Goal: Transaction & Acquisition: Purchase product/service

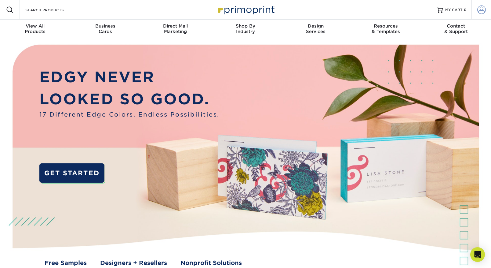
click at [483, 12] on span at bounding box center [482, 9] width 9 height 9
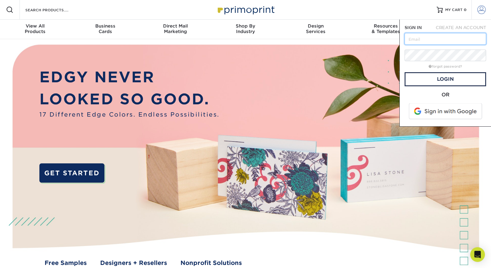
scroll to position [1, 0]
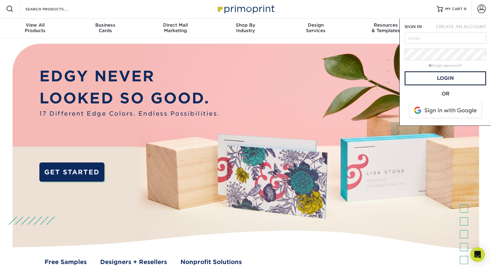
click at [455, 25] on span "CREATE AN ACCOUNT" at bounding box center [461, 26] width 50 height 5
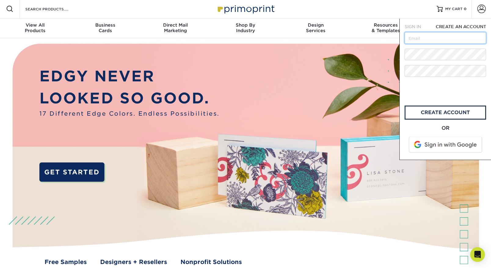
click at [422, 36] on input "text" at bounding box center [446, 38] width 82 height 12
type input "mcolucci@fish919.com"
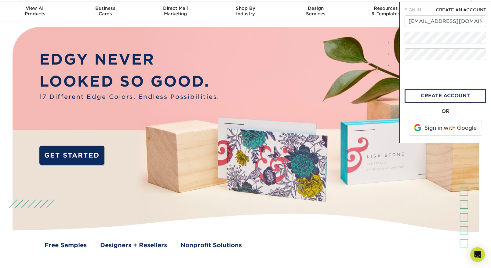
scroll to position [25, 0]
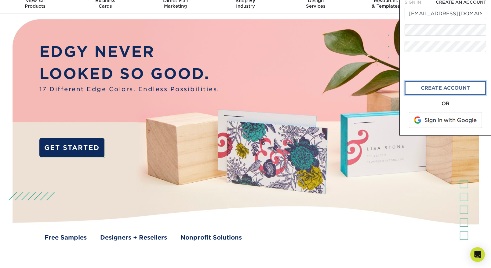
click at [434, 90] on link "create account" at bounding box center [446, 88] width 82 height 14
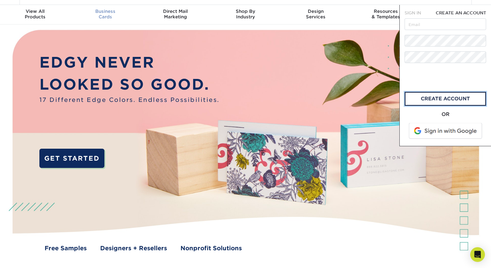
scroll to position [14, 0]
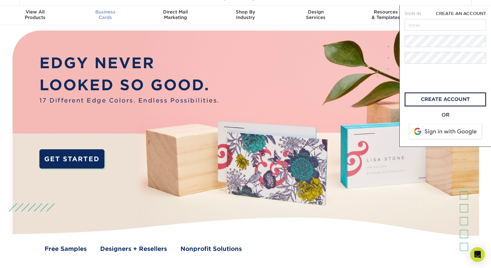
click at [105, 12] on span "Business" at bounding box center [105, 11] width 70 height 5
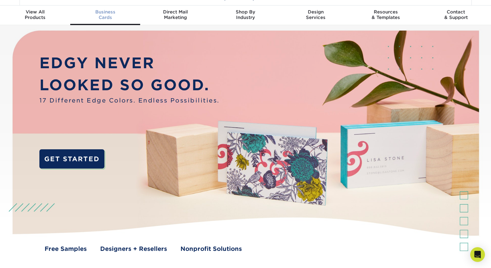
click at [112, 7] on link "Business Cards" at bounding box center [105, 15] width 70 height 20
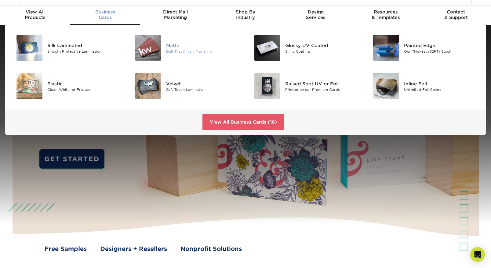
click at [163, 52] on div at bounding box center [147, 48] width 40 height 26
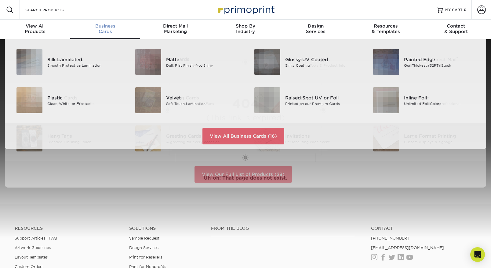
click at [98, 27] on span "Business" at bounding box center [105, 25] width 70 height 5
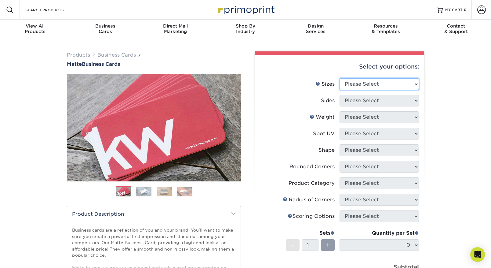
click at [367, 86] on select "Please Select 1.5" x 3.5" - Mini 1.75" x 3.5" - Mini 2" x 2" - Square 2" x 3" -…" at bounding box center [379, 84] width 79 height 12
select select "2.00x3.50"
click at [340, 78] on select "Please Select 1.5" x 3.5" - Mini 1.75" x 3.5" - Mini 2" x 2" - Square 2" x 3" -…" at bounding box center [379, 84] width 79 height 12
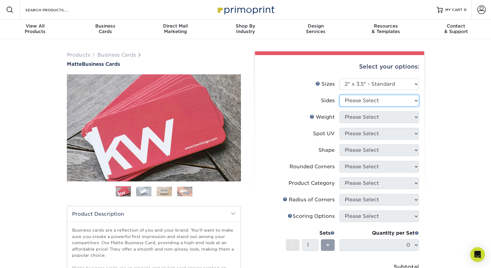
click at [374, 102] on select "Please Select Print Both Sides Print Front Only" at bounding box center [379, 101] width 79 height 12
select select "13abbda7-1d64-4f25-8bb2-c179b224825d"
click at [340, 95] on select "Please Select Print Both Sides Print Front Only" at bounding box center [379, 101] width 79 height 12
click at [378, 115] on select "Please Select 16PT 14PT" at bounding box center [379, 117] width 79 height 12
select select "16PT"
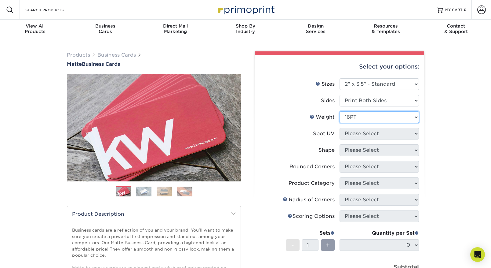
click at [340, 111] on select "Please Select 16PT 14PT" at bounding box center [379, 117] width 79 height 12
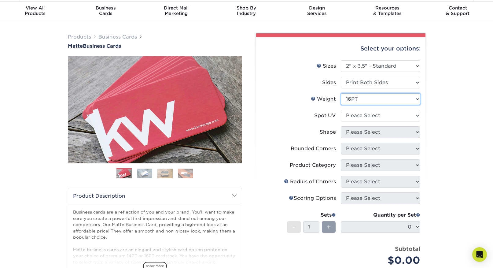
scroll to position [20, 0]
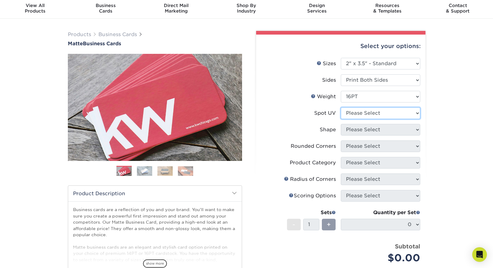
click at [368, 107] on select "Please Select No Spot UV Front and Back (Both Sides) Front Only Back Only" at bounding box center [380, 113] width 79 height 12
select select "3"
click at [341, 107] on select "Please Select No Spot UV Front and Back (Both Sides) Front Only Back Only" at bounding box center [380, 113] width 79 height 12
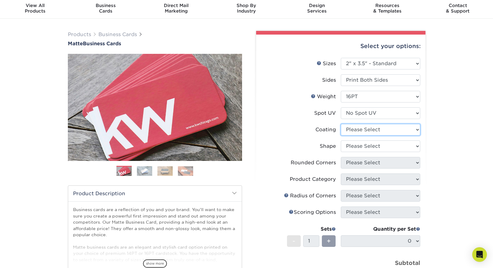
click at [391, 130] on select at bounding box center [380, 130] width 79 height 12
select select "121bb7b5-3b4d-429f-bd8d-bbf80e953313"
click at [341, 124] on select at bounding box center [380, 130] width 79 height 12
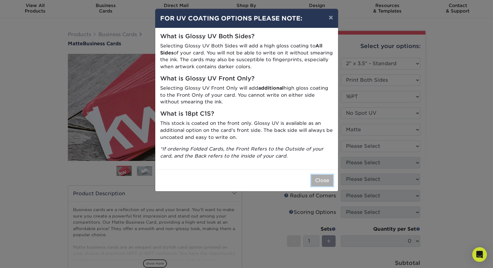
click at [323, 182] on button "Close" at bounding box center [322, 180] width 22 height 12
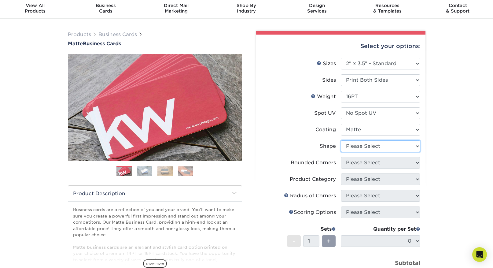
click at [386, 145] on select "Please Select Standard Oval" at bounding box center [380, 146] width 79 height 12
select select "standard"
click at [341, 140] on select "Please Select Standard Oval" at bounding box center [380, 146] width 79 height 12
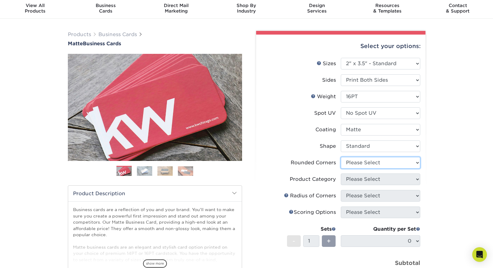
click at [370, 161] on select "Please Select Yes - Round 2 Corners Yes - Round 4 Corners No" at bounding box center [380, 163] width 79 height 12
select select "0"
click at [341, 157] on select "Please Select Yes - Round 2 Corners Yes - Round 4 Corners No" at bounding box center [380, 163] width 79 height 12
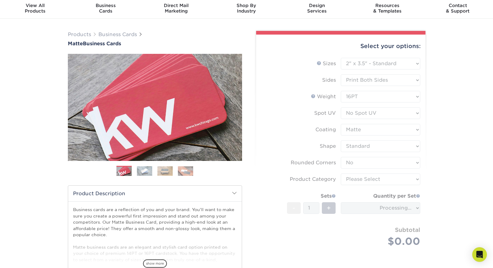
click at [366, 179] on form "Sizes Help Sizes Please Select 1.5" x 3.5" - Mini 1.75" x 3.5" - Mini 2" x 2" -…" at bounding box center [340, 159] width 159 height 203
click at [368, 178] on form "Sizes Help Sizes Please Select 1.5" x 3.5" - Mini 1.75" x 3.5" - Mini 2" x 2" -…" at bounding box center [340, 159] width 159 height 203
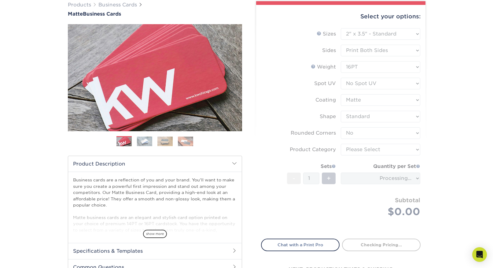
scroll to position [70, 0]
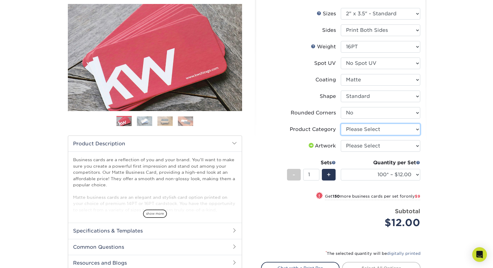
click at [365, 130] on select "Please Select Business Cards" at bounding box center [380, 129] width 79 height 12
select select "3b5148f1-0588-4f88-a218-97bcfdce65c1"
click at [341, 123] on select "Please Select Business Cards" at bounding box center [380, 129] width 79 height 12
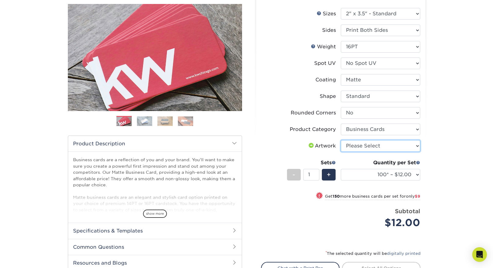
click at [368, 147] on select "Please Select I will upload files I need a design - $100" at bounding box center [380, 146] width 79 height 12
select select "upload"
click at [341, 140] on select "Please Select I will upload files I need a design - $100" at bounding box center [380, 146] width 79 height 12
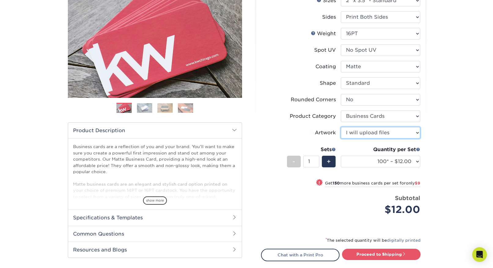
scroll to position [87, 0]
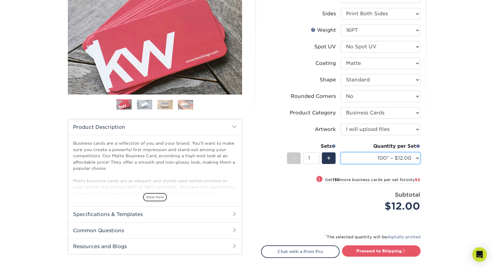
click at [375, 157] on select "100* – $12.00 250* – $21.00 500 – $42.00 1000 – $53.00 2500 – $95.00 5000 – $18…" at bounding box center [380, 158] width 79 height 12
click at [341, 152] on select "100* – $12.00 250* – $21.00 500 – $42.00 1000 – $53.00 2500 – $95.00 5000 – $18…" at bounding box center [380, 158] width 79 height 12
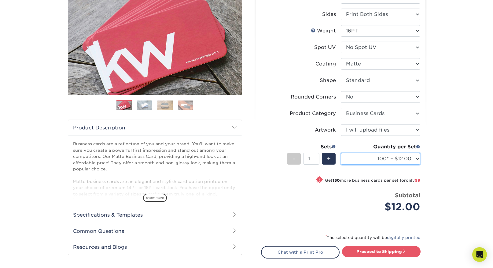
scroll to position [96, 0]
